Goal: Communication & Community: Participate in discussion

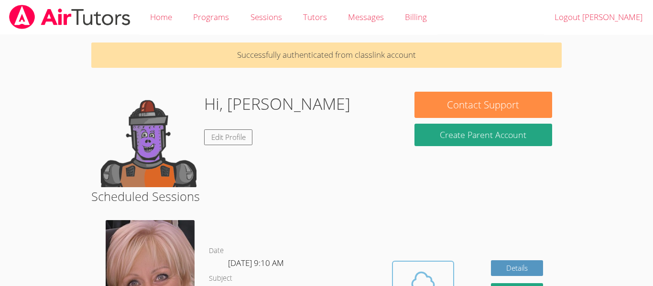
click at [392, 282] on button "Cloud Room" at bounding box center [423, 288] width 62 height 54
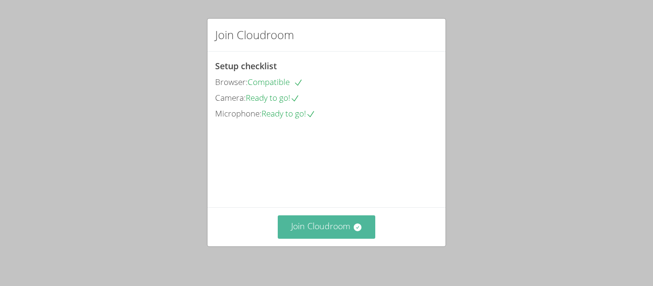
click at [355, 216] on button "Join Cloudroom" at bounding box center [327, 227] width 98 height 23
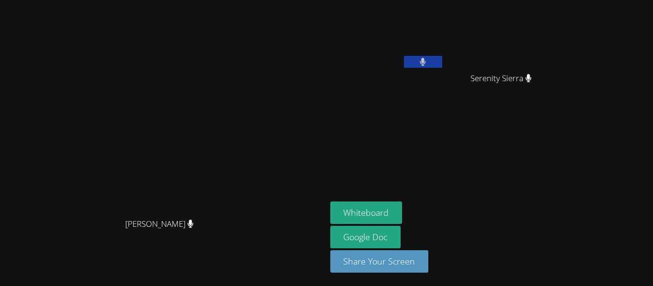
click at [442, 61] on button at bounding box center [423, 62] width 38 height 12
click at [442, 67] on button at bounding box center [423, 62] width 38 height 12
click at [235, 124] on video at bounding box center [162, 123] width 143 height 179
click at [531, 82] on icon at bounding box center [528, 78] width 6 height 8
click at [442, 59] on button at bounding box center [423, 62] width 38 height 12
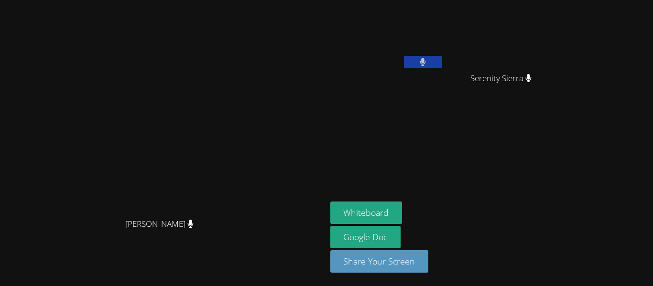
click at [398, 68] on div "Liam Figueroa" at bounding box center [387, 38] width 114 height 68
click at [402, 202] on button "Whiteboard" at bounding box center [366, 213] width 72 height 22
click at [442, 61] on button at bounding box center [423, 62] width 38 height 12
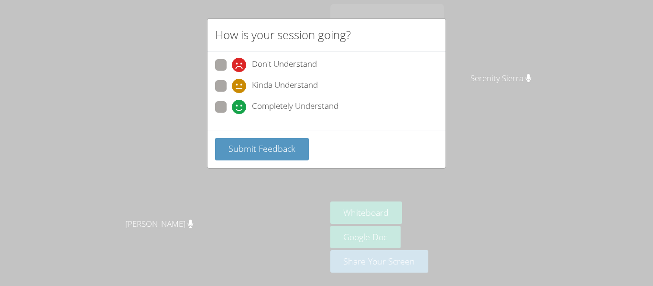
click at [232, 114] on span at bounding box center [232, 114] width 0 height 0
click at [232, 109] on input "Completely Understand" at bounding box center [236, 105] width 8 height 8
radio input "true"
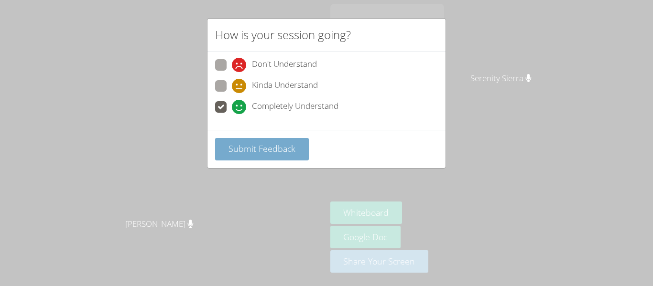
click at [246, 154] on span "Submit Feedback" at bounding box center [261, 148] width 67 height 11
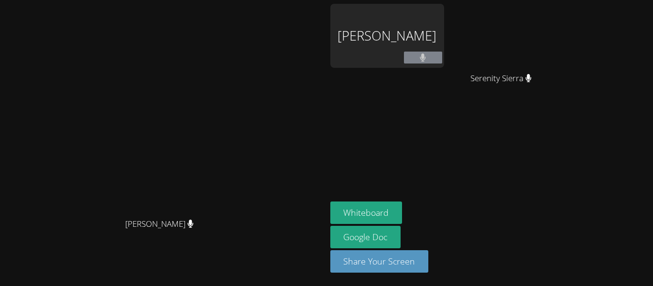
click at [235, 214] on video at bounding box center [162, 123] width 143 height 179
